Goal: Book appointment/travel/reservation

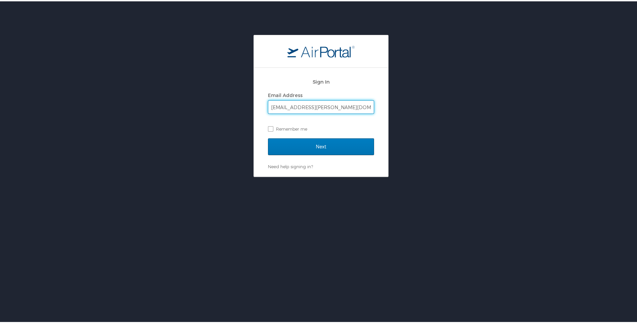
type input "[EMAIL_ADDRESS][PERSON_NAME][DOMAIN_NAME]"
click at [268, 137] on input "Next" at bounding box center [321, 145] width 106 height 17
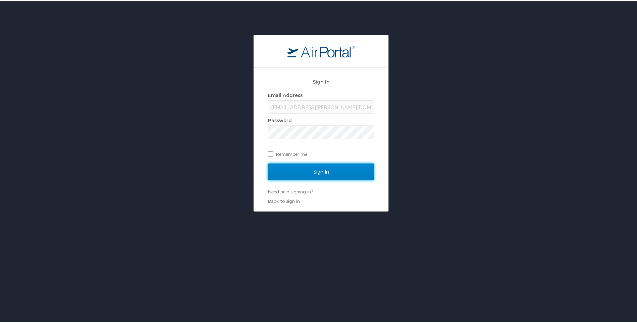
click at [306, 178] on input "Sign In" at bounding box center [321, 170] width 106 height 17
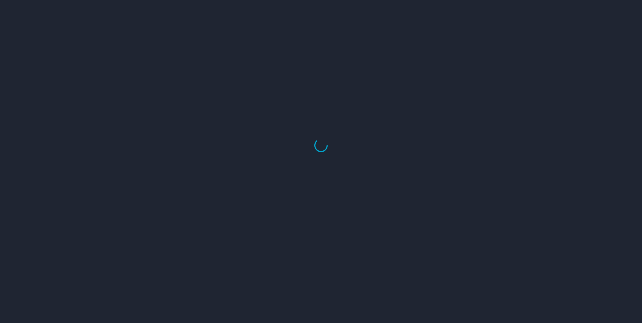
select select "US"
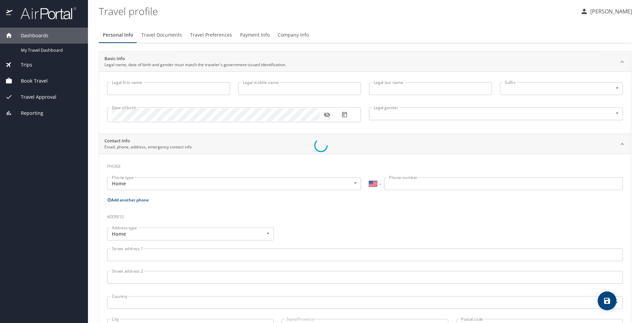
type input "Ayana"
type input "Ussery"
type input "Female"
select select "US"
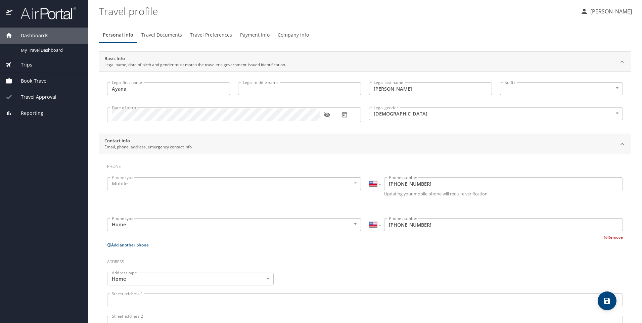
click at [24, 74] on div "Book Travel" at bounding box center [44, 81] width 88 height 16
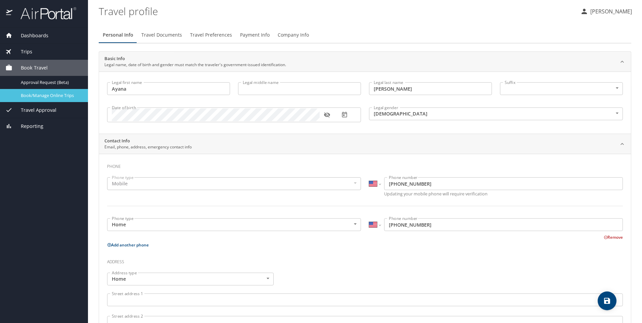
click at [29, 96] on span "Book/Manage Online Trips" at bounding box center [50, 95] width 59 height 6
